Goal: Information Seeking & Learning: Check status

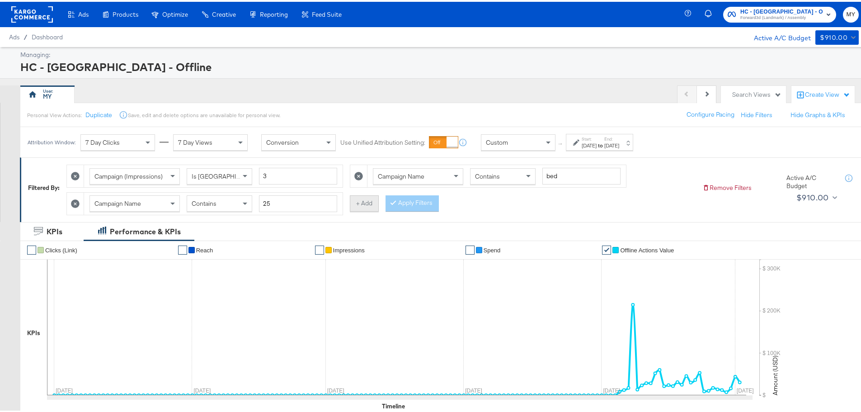
click at [236, 132] on button "+ Add" at bounding box center [364, 201] width 29 height 16
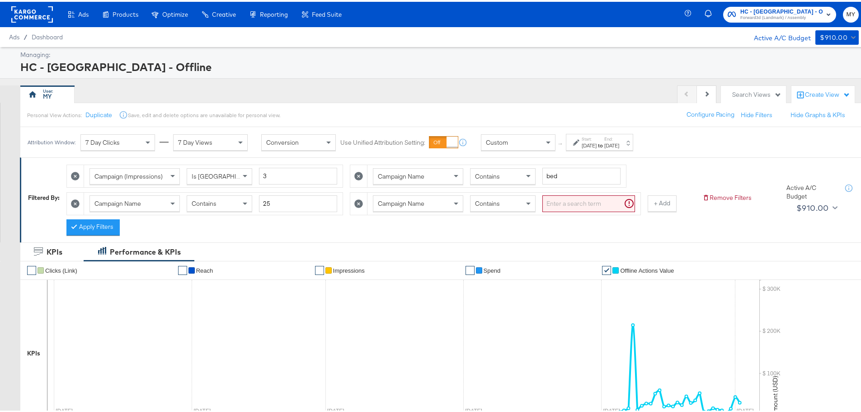
click at [236, 132] on input "search" at bounding box center [588, 201] width 93 height 17
type input "[PERSON_NAME]"
click at [236, 132] on label "End:" at bounding box center [611, 137] width 15 height 6
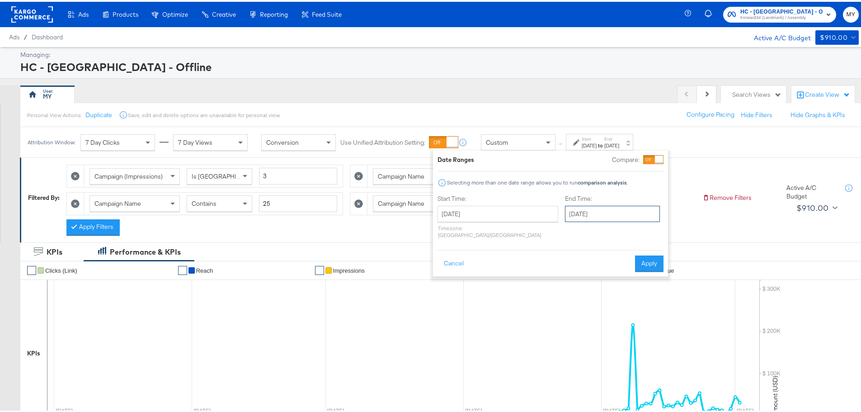
click at [236, 132] on input "[DATE]" at bounding box center [612, 212] width 95 height 16
click at [236, 132] on td "5" at bounding box center [575, 270] width 15 height 13
type input "[DATE]"
click at [236, 132] on button "Apply" at bounding box center [648, 262] width 28 height 16
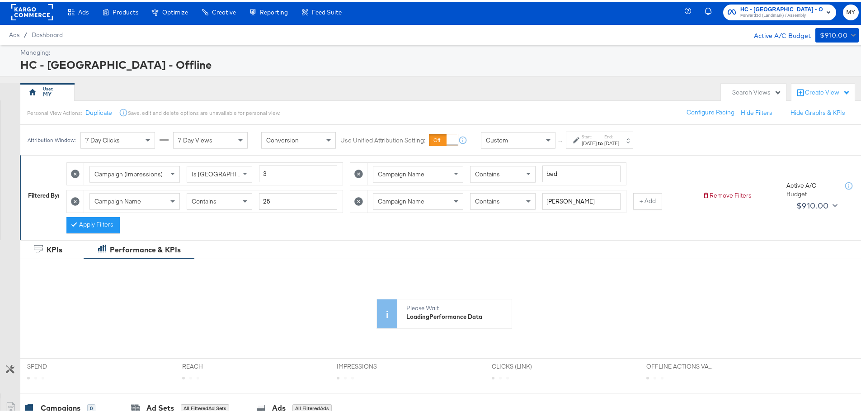
scroll to position [36, 0]
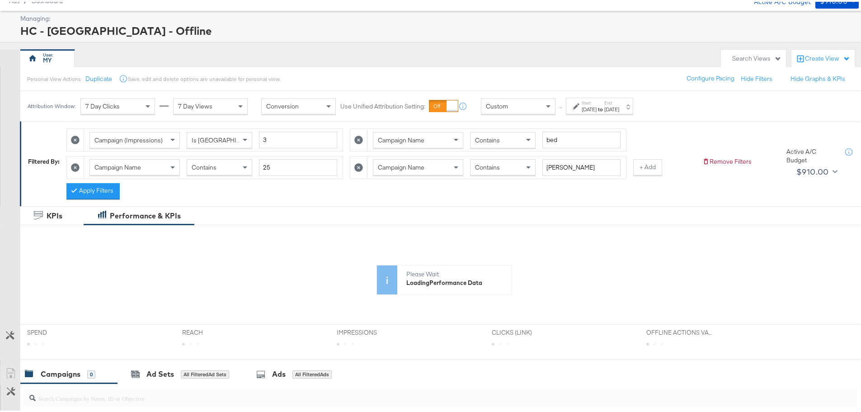
click at [103, 132] on button "Apply Filters" at bounding box center [92, 189] width 53 height 16
click at [103, 132] on div "Apply Filters" at bounding box center [92, 189] width 53 height 16
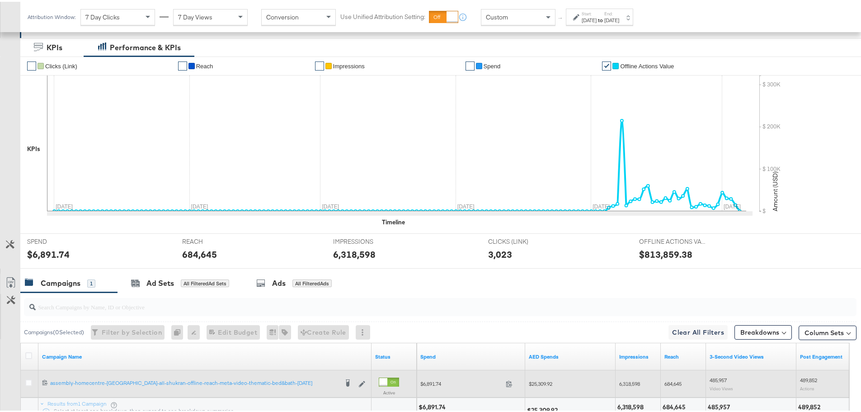
scroll to position [231, 0]
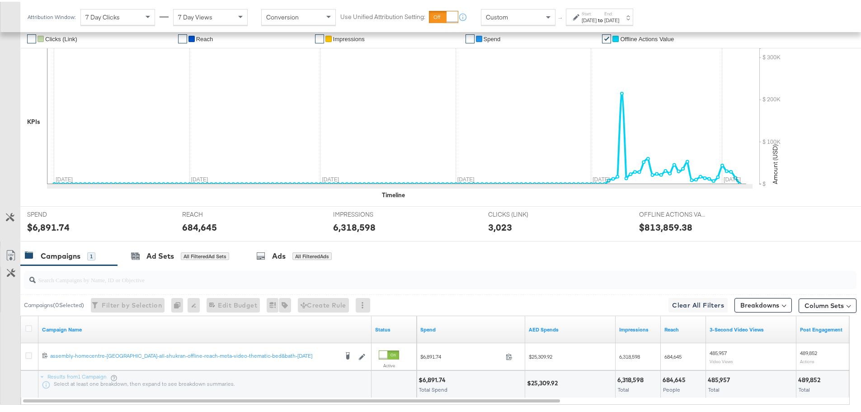
click at [236, 132] on div "$25,309.92" at bounding box center [543, 381] width 33 height 9
copy div "25,309.92"
click at [236, 132] on div "6,318,598" at bounding box center [631, 378] width 29 height 9
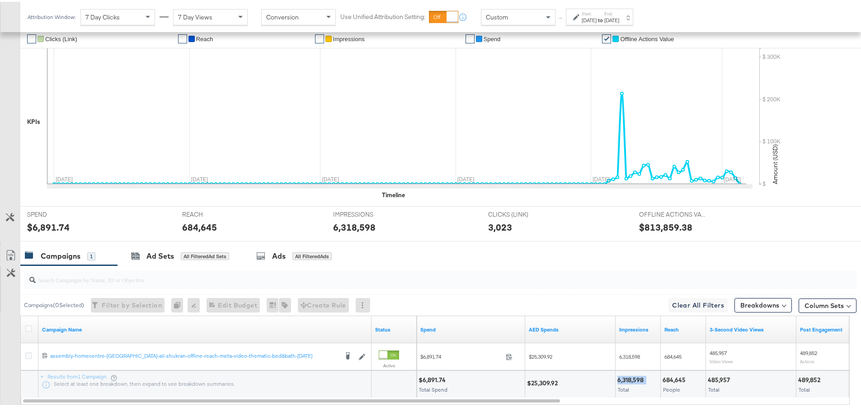
copy div "6,318,598"
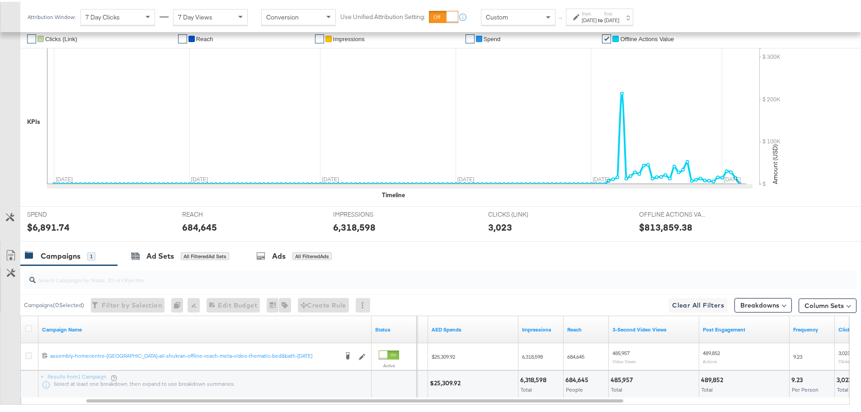
click at [236, 132] on div "684,645" at bounding box center [578, 378] width 26 height 9
copy div "684,645"
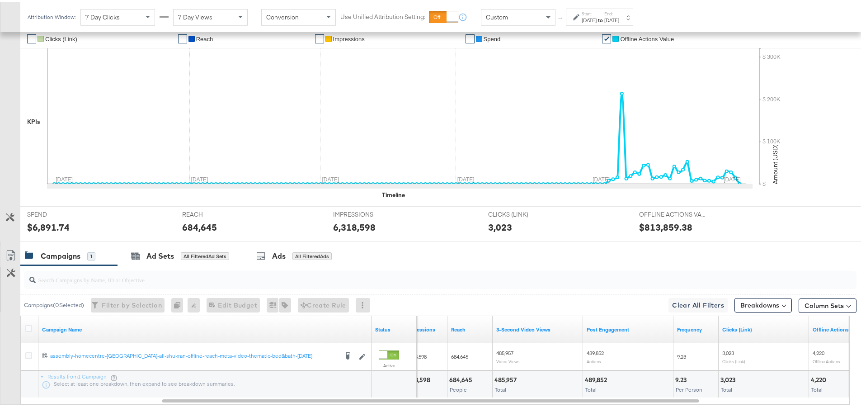
click at [236, 132] on div "485,957" at bounding box center [506, 378] width 25 height 9
copy div "485,957"
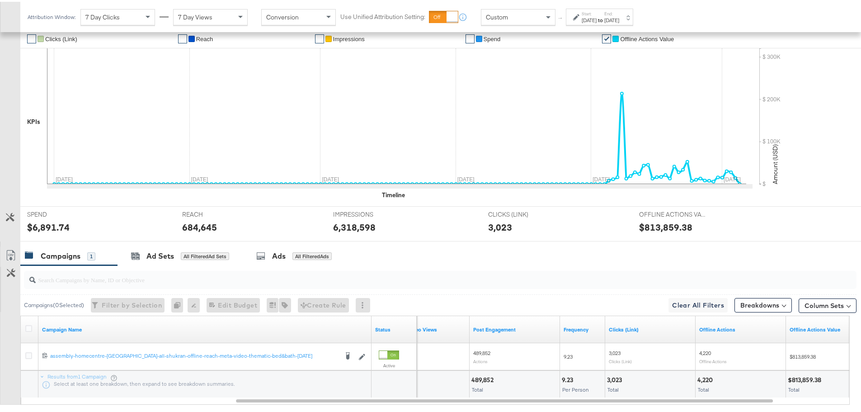
click at [236, 132] on div "489,852" at bounding box center [483, 378] width 25 height 9
copy div "489,852"
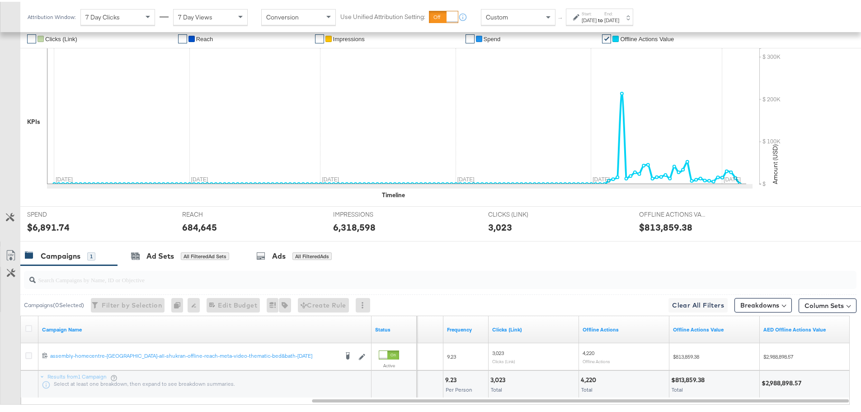
click at [236, 132] on div "$2,988,898.57" at bounding box center [782, 381] width 42 height 9
copy div "2,988,898.57"
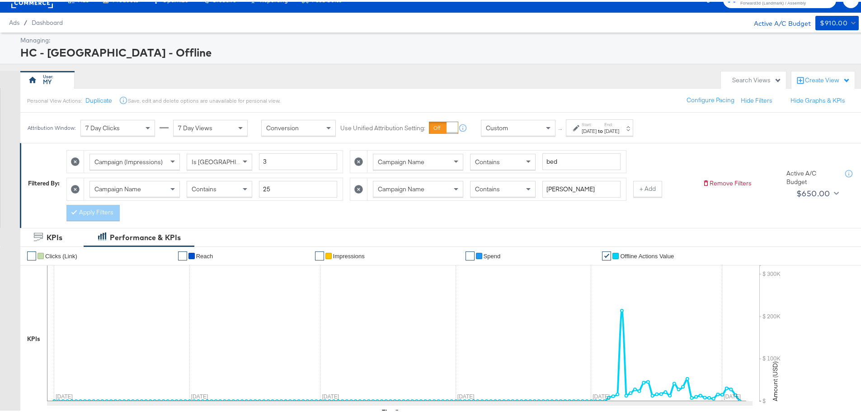
scroll to position [14, 0]
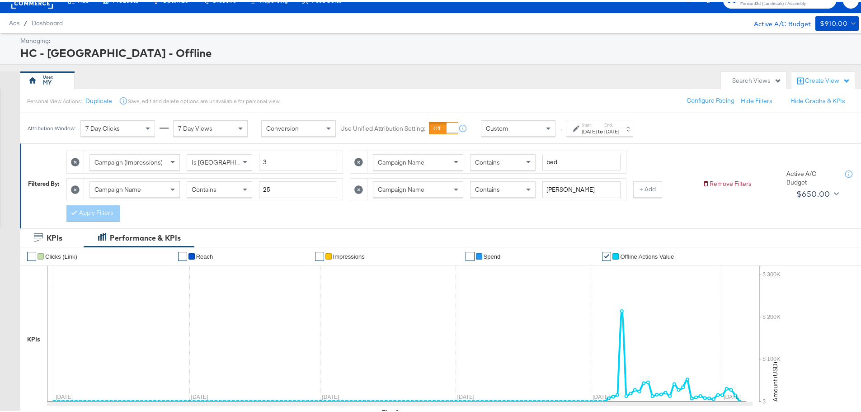
click at [236, 132] on div "Campaign Name Contains [PERSON_NAME]" at bounding box center [496, 188] width 258 height 22
click at [236, 132] on div "Campaign (Impressions) Is Greater Than 3 Campaign Name Contains bed Campaign Na…" at bounding box center [380, 181] width 629 height 75
click at [236, 132] on span "Contains" at bounding box center [487, 187] width 25 height 8
click at [103, 132] on button "Apply Filters" at bounding box center [92, 211] width 53 height 16
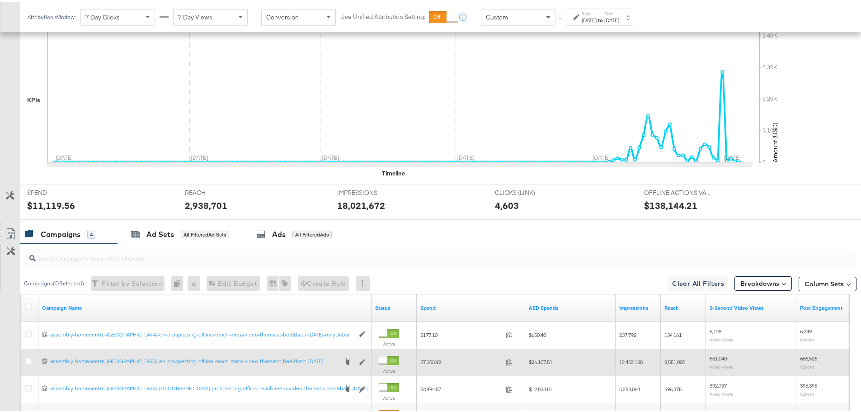
scroll to position [363, 0]
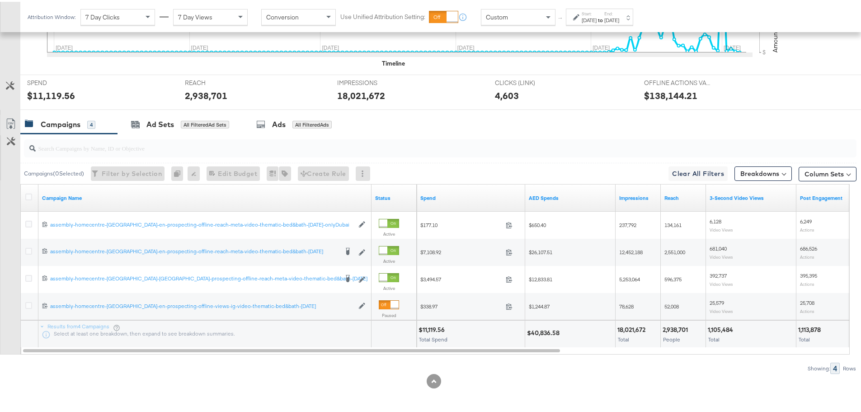
click at [236, 132] on div "$40,836.58" at bounding box center [544, 331] width 35 height 9
copy div "40,836.58"
click at [236, 132] on div "18,021,672" at bounding box center [632, 328] width 31 height 9
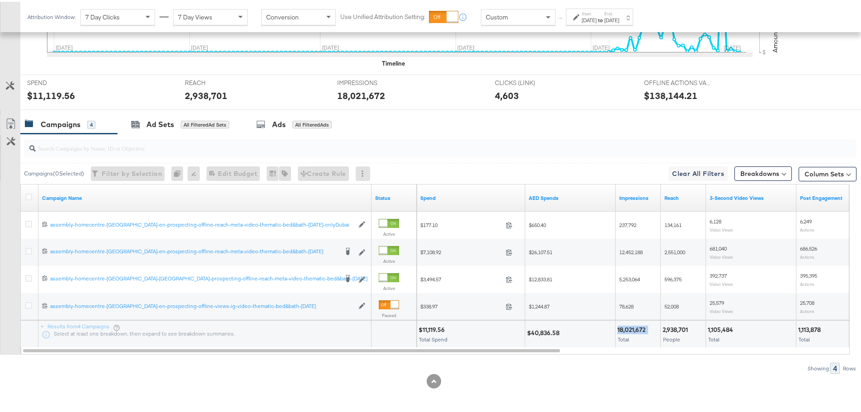
copy div "18,021,672"
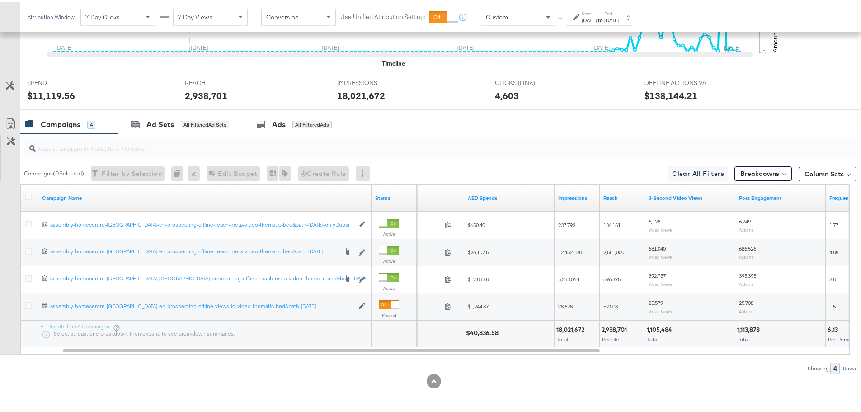
click at [236, 132] on div "2,938,701" at bounding box center [615, 328] width 28 height 9
copy div "2,938,701"
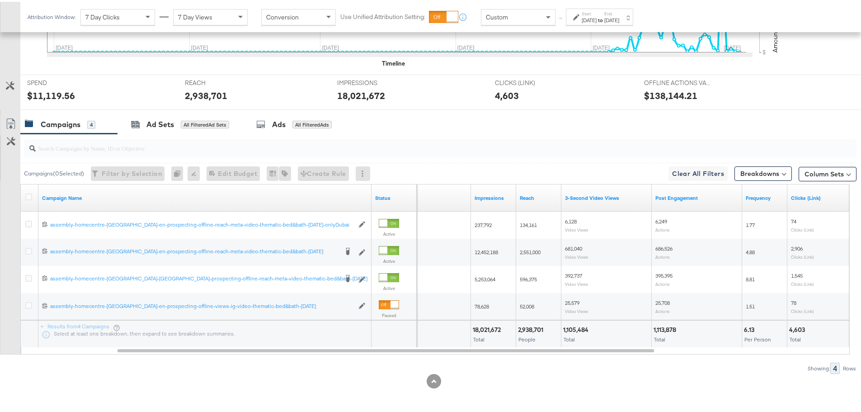
click at [236, 132] on div "1,105,484" at bounding box center [577, 328] width 28 height 9
copy div "1,105,484"
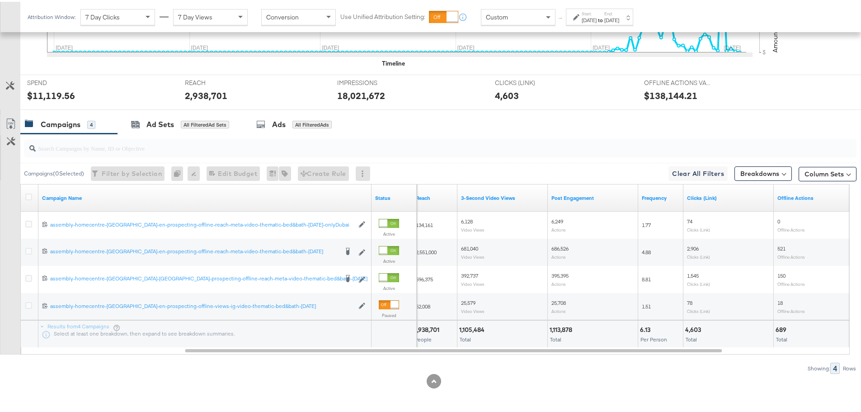
click at [236, 132] on div "1,113,878" at bounding box center [561, 328] width 25 height 9
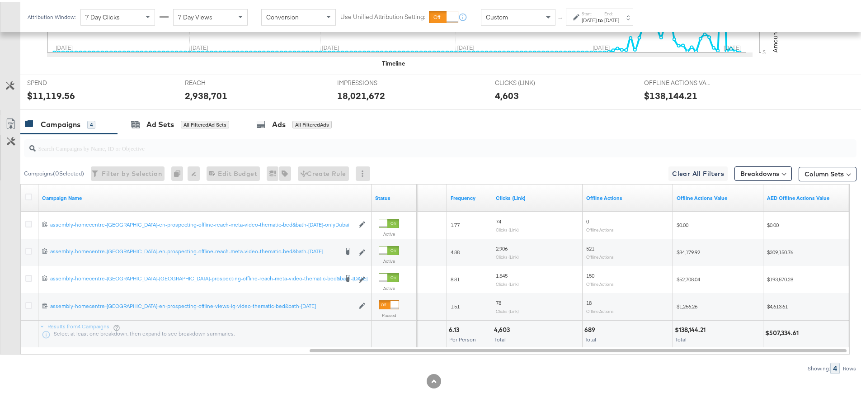
click at [236, 132] on div "$507,334.61" at bounding box center [783, 331] width 36 height 9
